Goal: Task Accomplishment & Management: Use online tool/utility

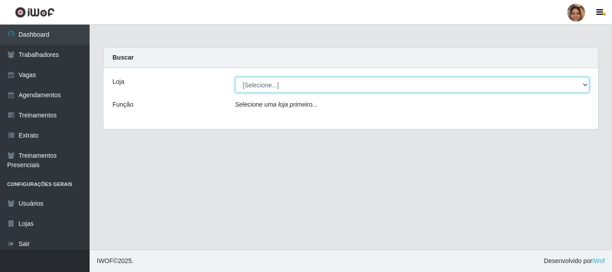
click at [583, 88] on select "[Selecione...] Mar Vermelho - CEASA Mar Vermelho - Centro de Distribuição" at bounding box center [412, 85] width 354 height 16
select select "474"
click at [235, 77] on select "[Selecione...] Mar Vermelho - CEASA Mar Vermelho - Centro de Distribuição" at bounding box center [412, 85] width 354 height 16
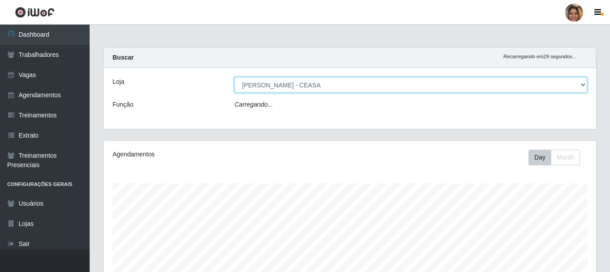
scroll to position [186, 492]
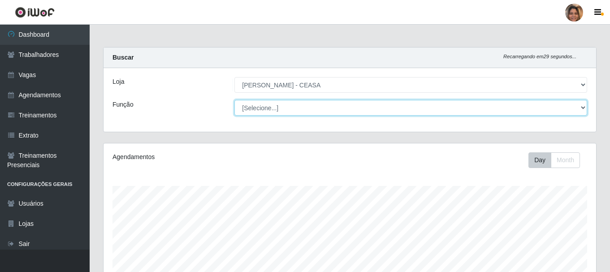
click at [582, 109] on select "[Selecione...] Repositor Repositor + Repositor ++" at bounding box center [410, 108] width 353 height 16
select select "24"
click at [234, 100] on select "[Selecione...] Repositor Repositor + Repositor ++" at bounding box center [410, 108] width 353 height 16
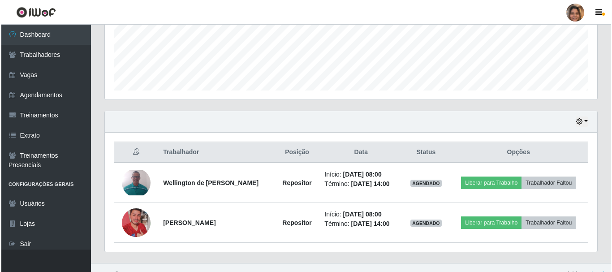
scroll to position [231, 0]
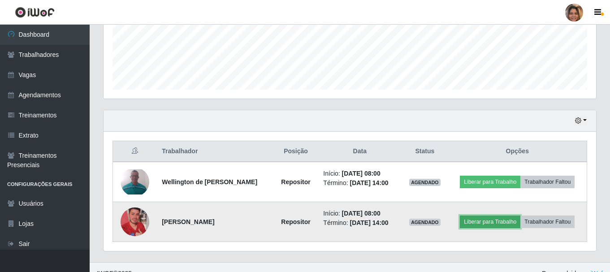
click at [489, 221] on button "Liberar para Trabalho" at bounding box center [490, 222] width 60 height 13
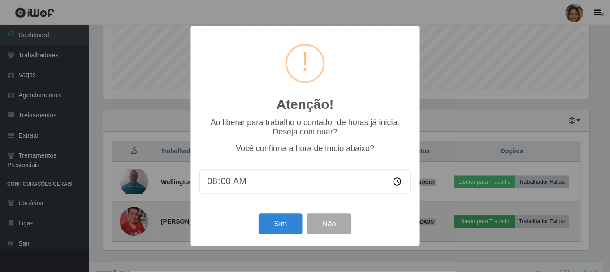
scroll to position [186, 488]
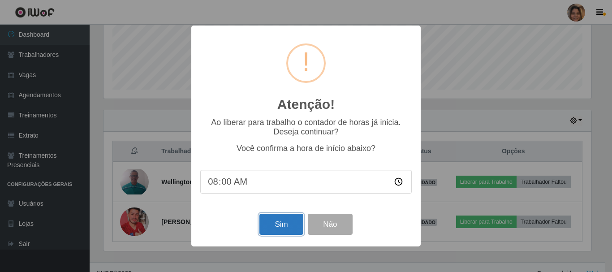
click at [272, 220] on button "Sim" at bounding box center [280, 224] width 43 height 21
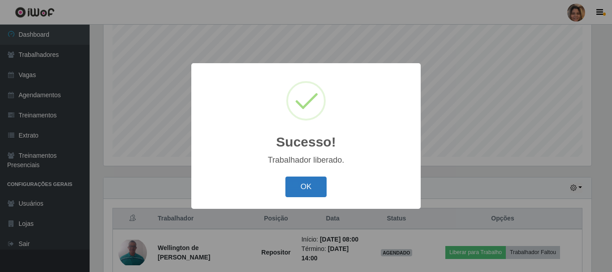
click at [307, 185] on button "OK" at bounding box center [306, 187] width 42 height 21
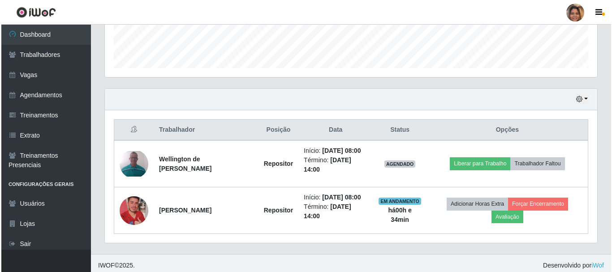
scroll to position [257, 0]
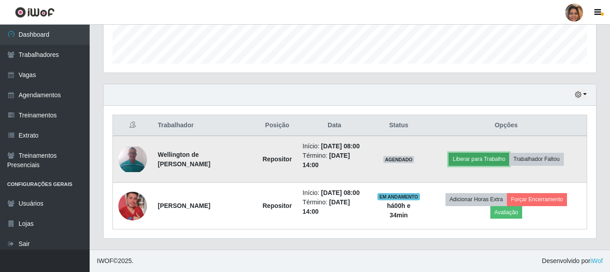
click at [500, 162] on button "Liberar para Trabalho" at bounding box center [479, 159] width 60 height 13
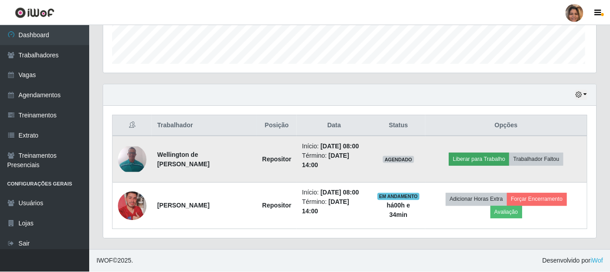
scroll to position [186, 488]
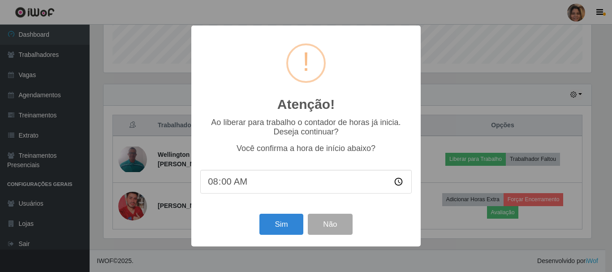
click at [229, 181] on input "08:00" at bounding box center [305, 182] width 211 height 24
type input "08:34"
click at [279, 231] on button "Sim" at bounding box center [280, 224] width 43 height 21
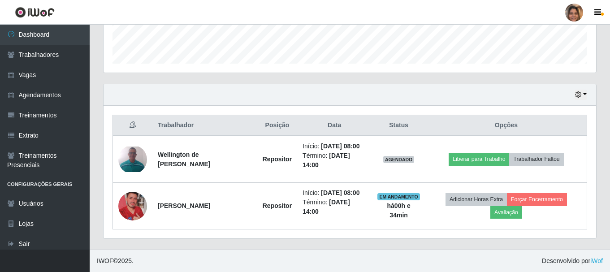
scroll to position [186, 492]
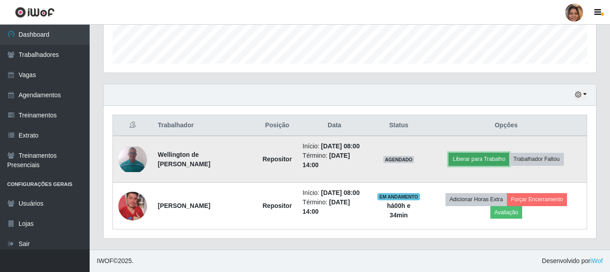
click at [475, 155] on button "Liberar para Trabalho" at bounding box center [479, 159] width 60 height 13
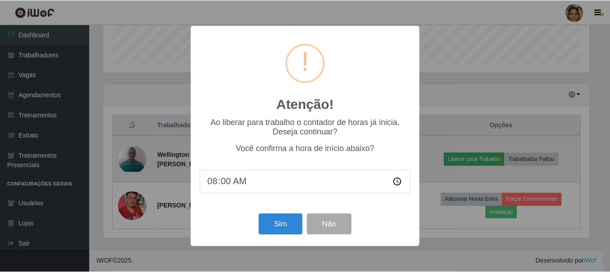
scroll to position [164, 0]
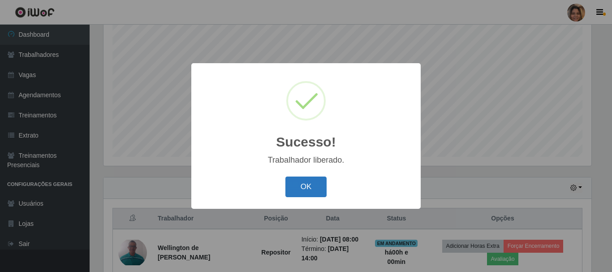
click at [317, 181] on button "OK" at bounding box center [306, 187] width 42 height 21
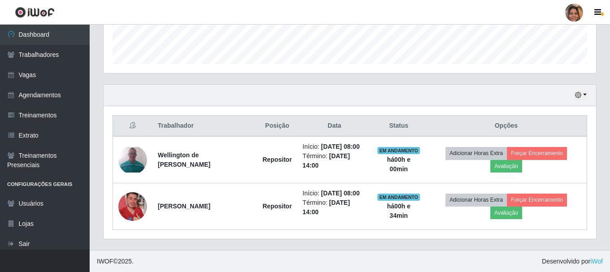
scroll to position [257, 0]
